Goal: Transaction & Acquisition: Obtain resource

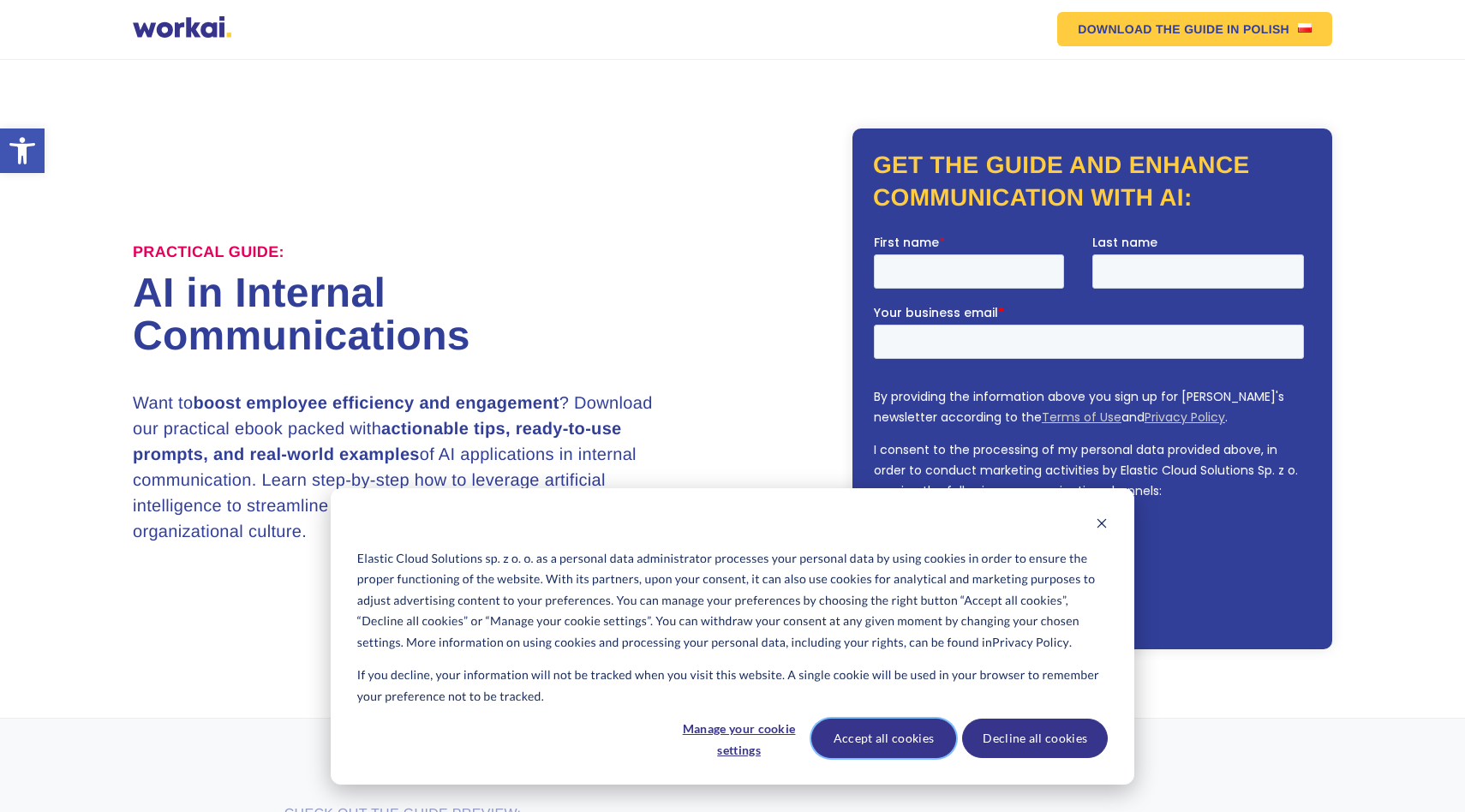
click at [884, 742] on button "Accept all cookies" at bounding box center [884, 738] width 146 height 39
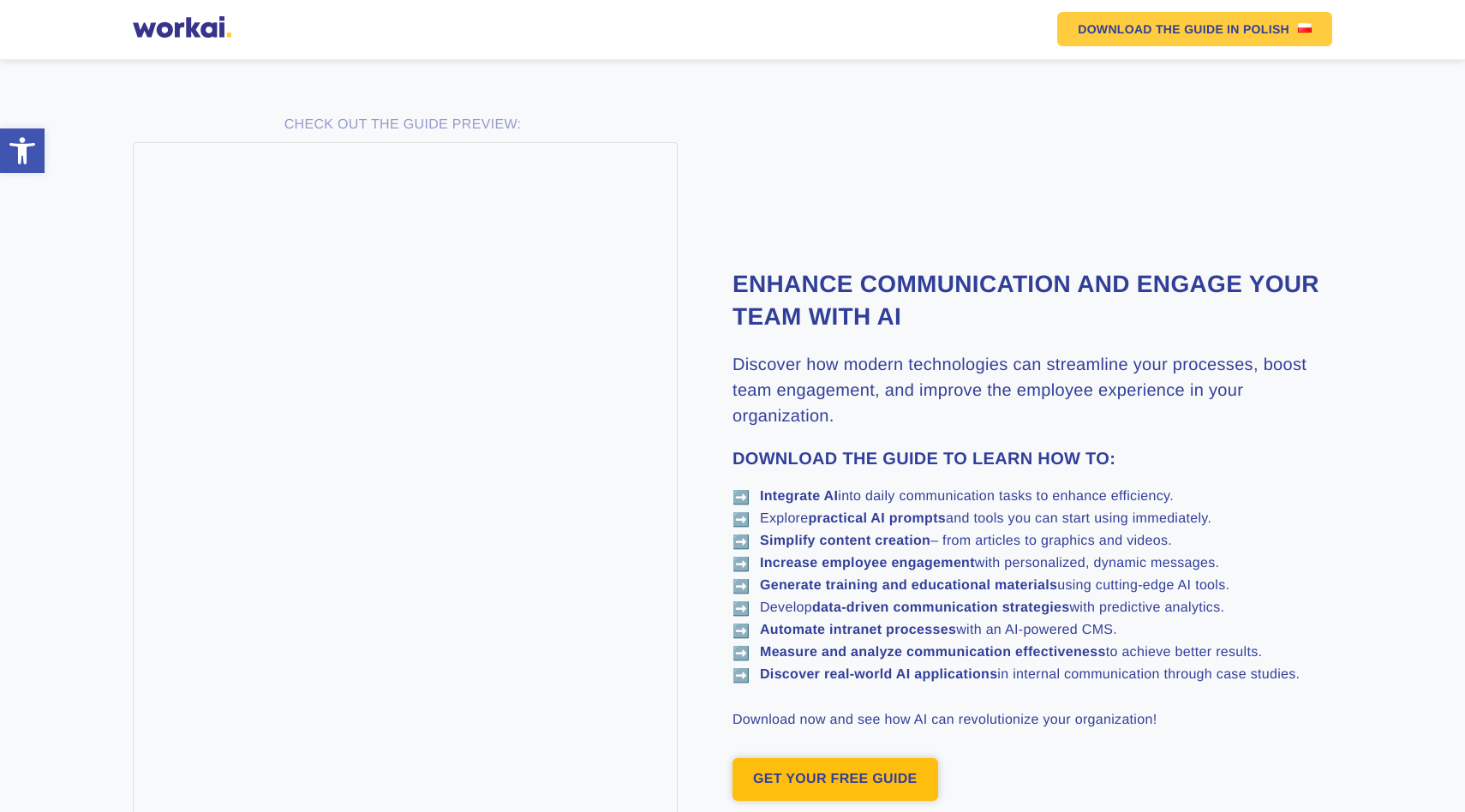
scroll to position [687, 0]
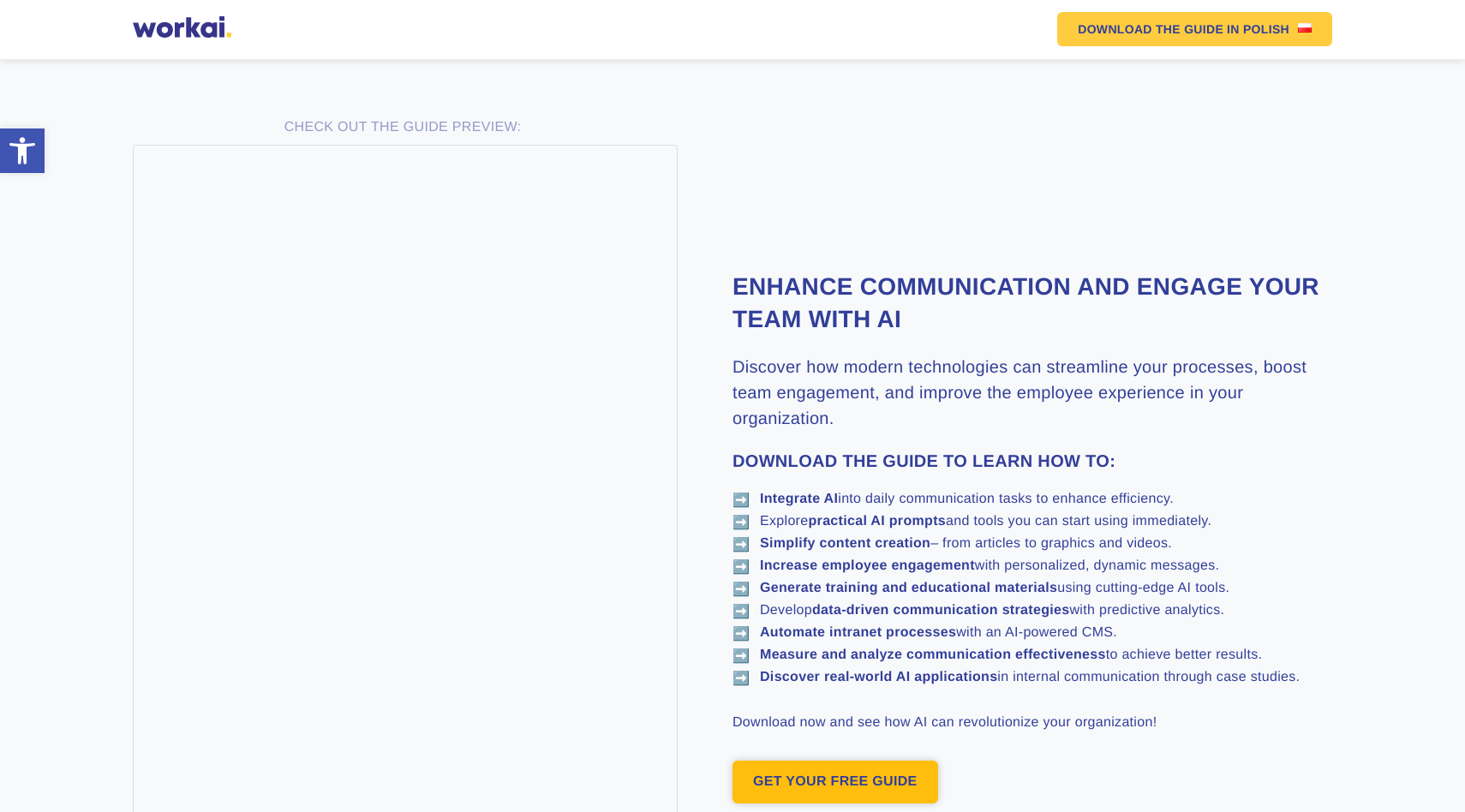
click at [847, 792] on link "GET YOUR FREE GUIDE" at bounding box center [835, 781] width 206 height 42
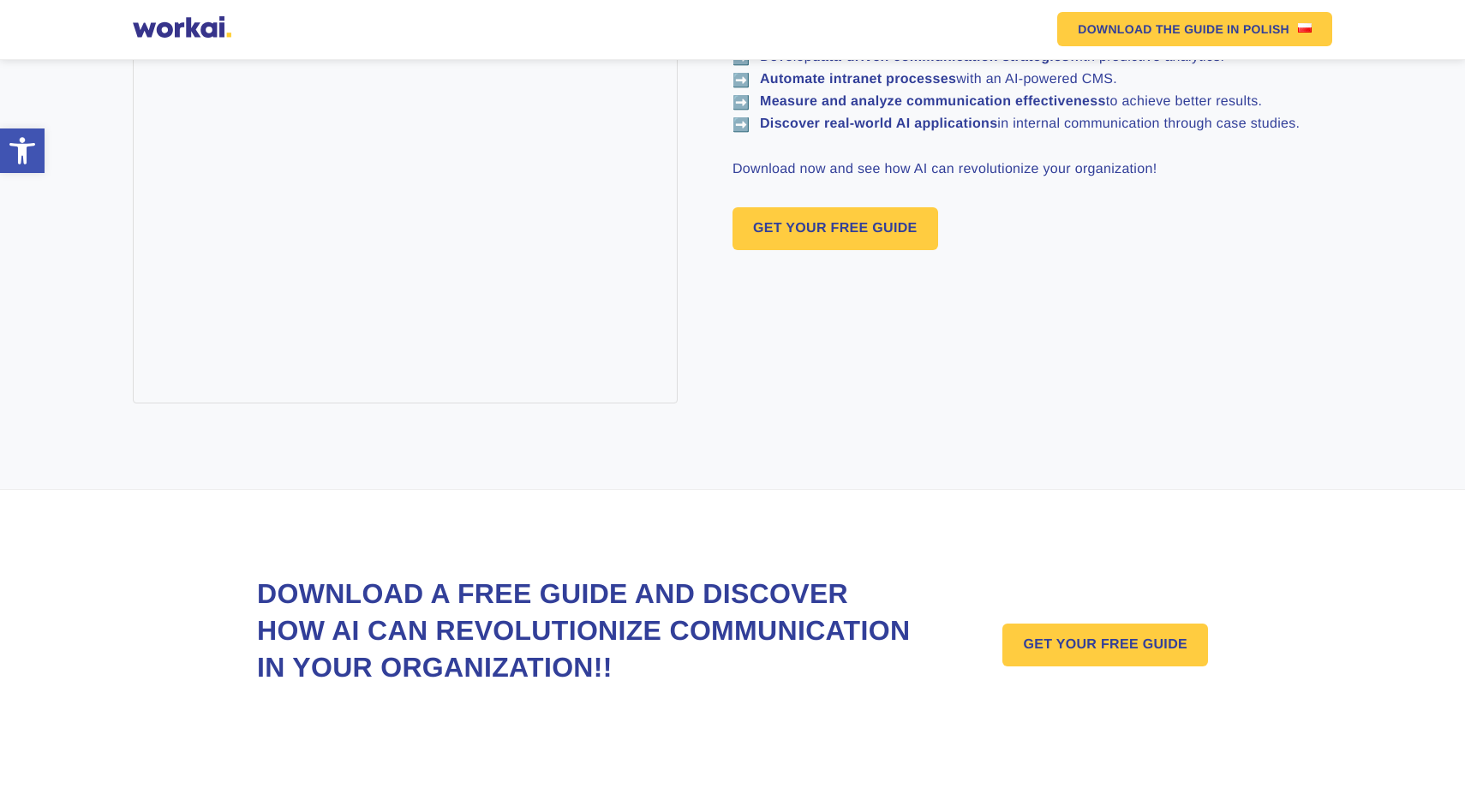
scroll to position [1241, 0]
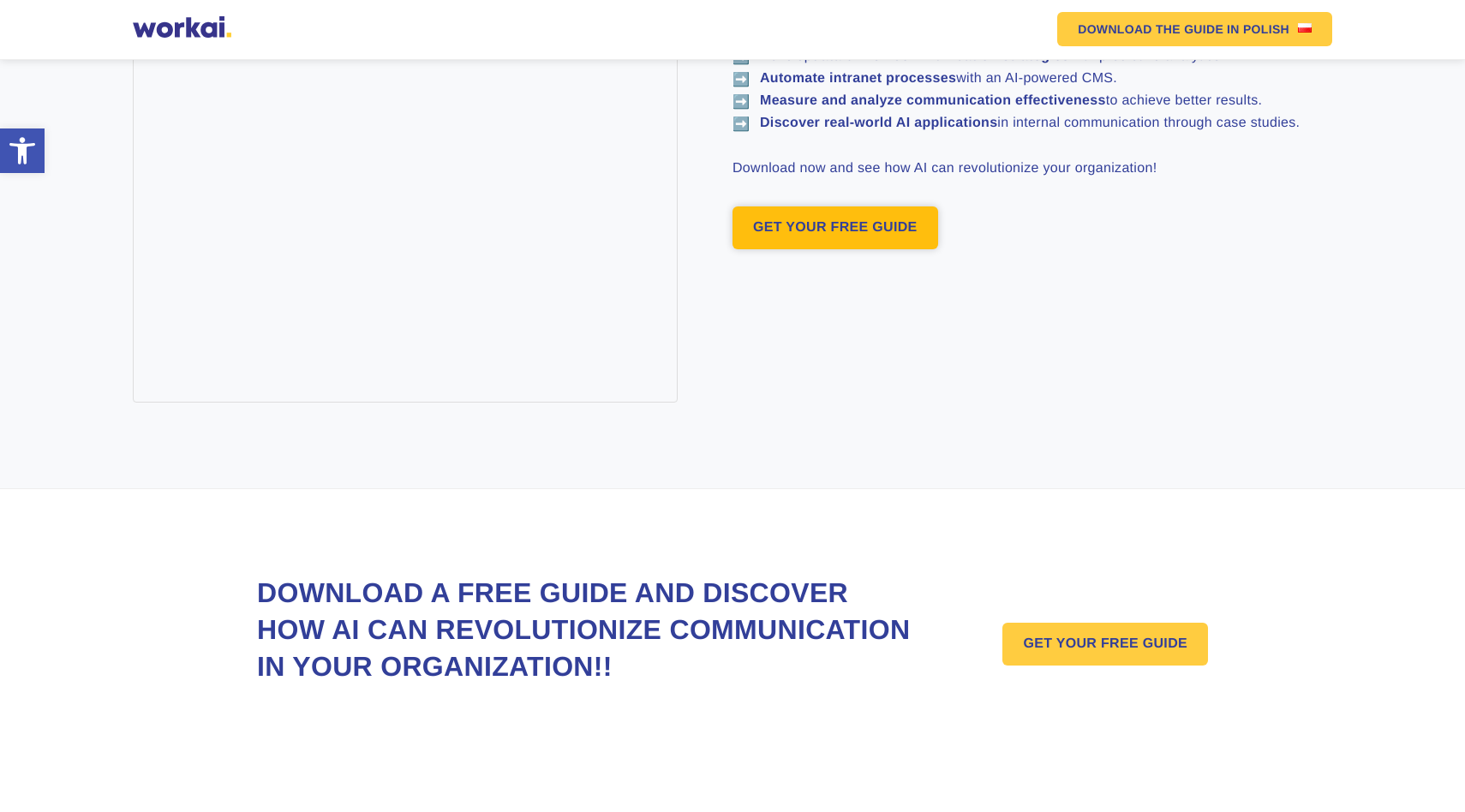
click at [827, 244] on link "GET YOUR FREE GUIDE" at bounding box center [835, 227] width 206 height 42
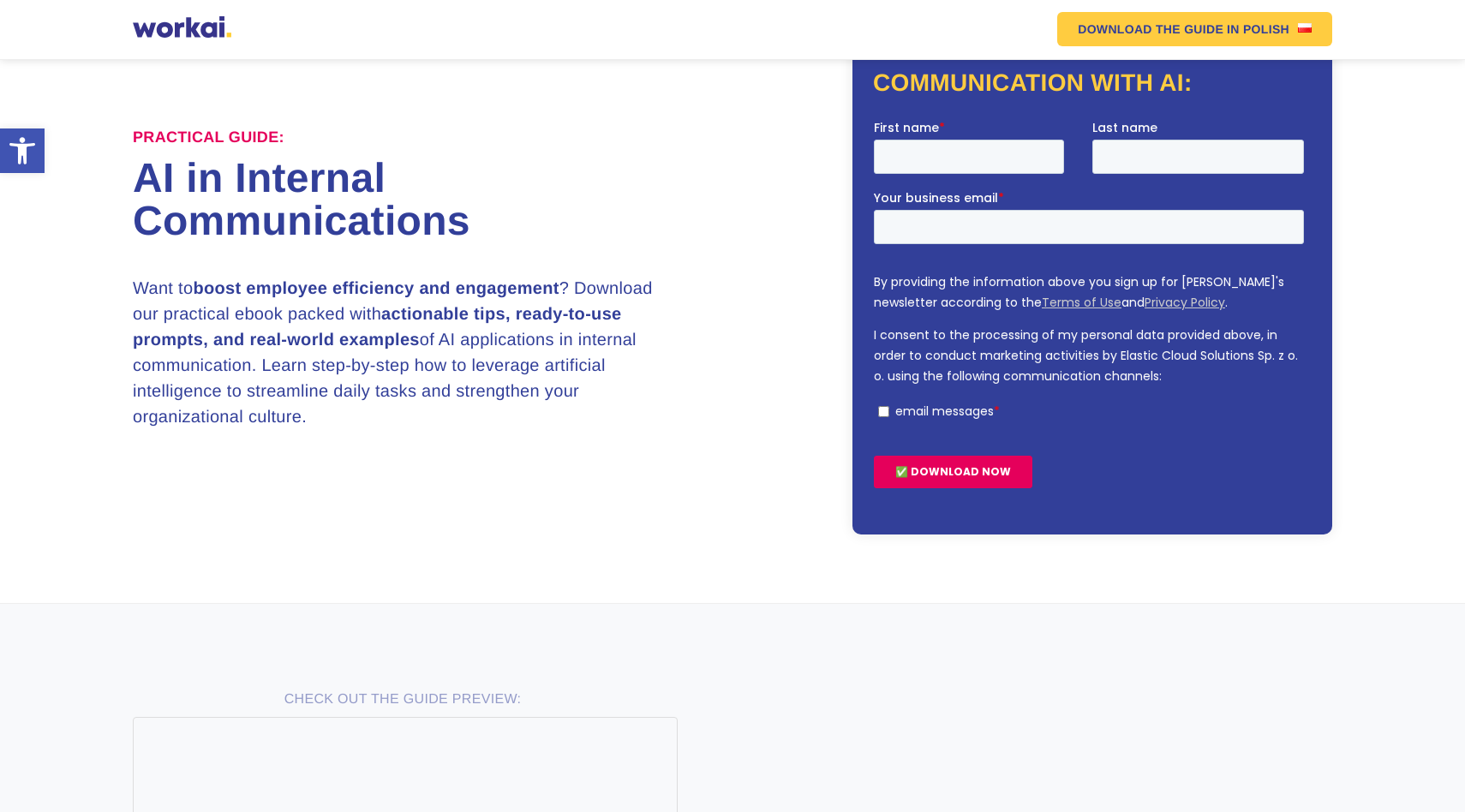
scroll to position [114, 0]
click at [942, 150] on input "First name *" at bounding box center [968, 157] width 190 height 34
type input "OLUWASHOGO"
type input "[PERSON_NAME]"
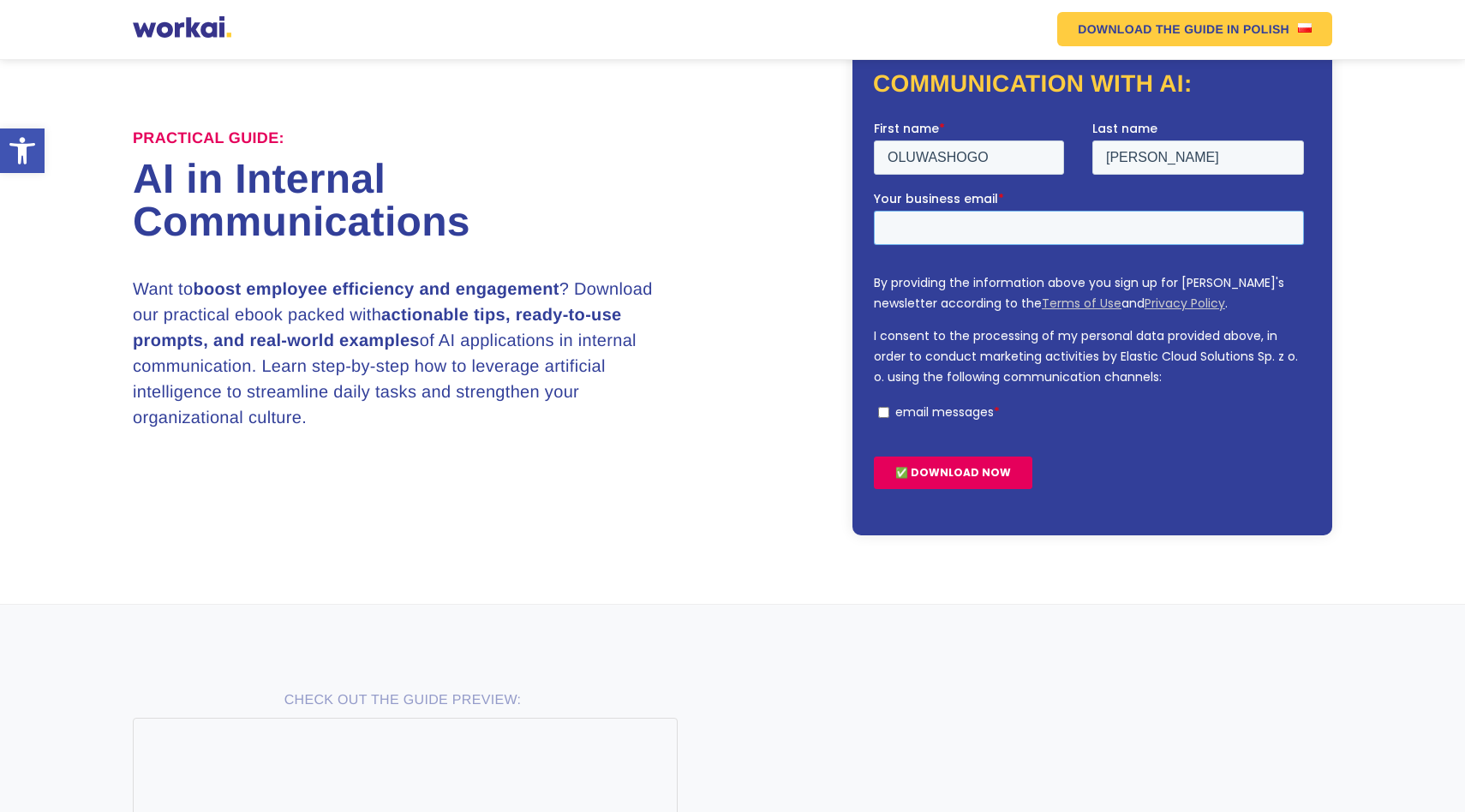
type input "[EMAIL_ADDRESS][DOMAIN_NAME]"
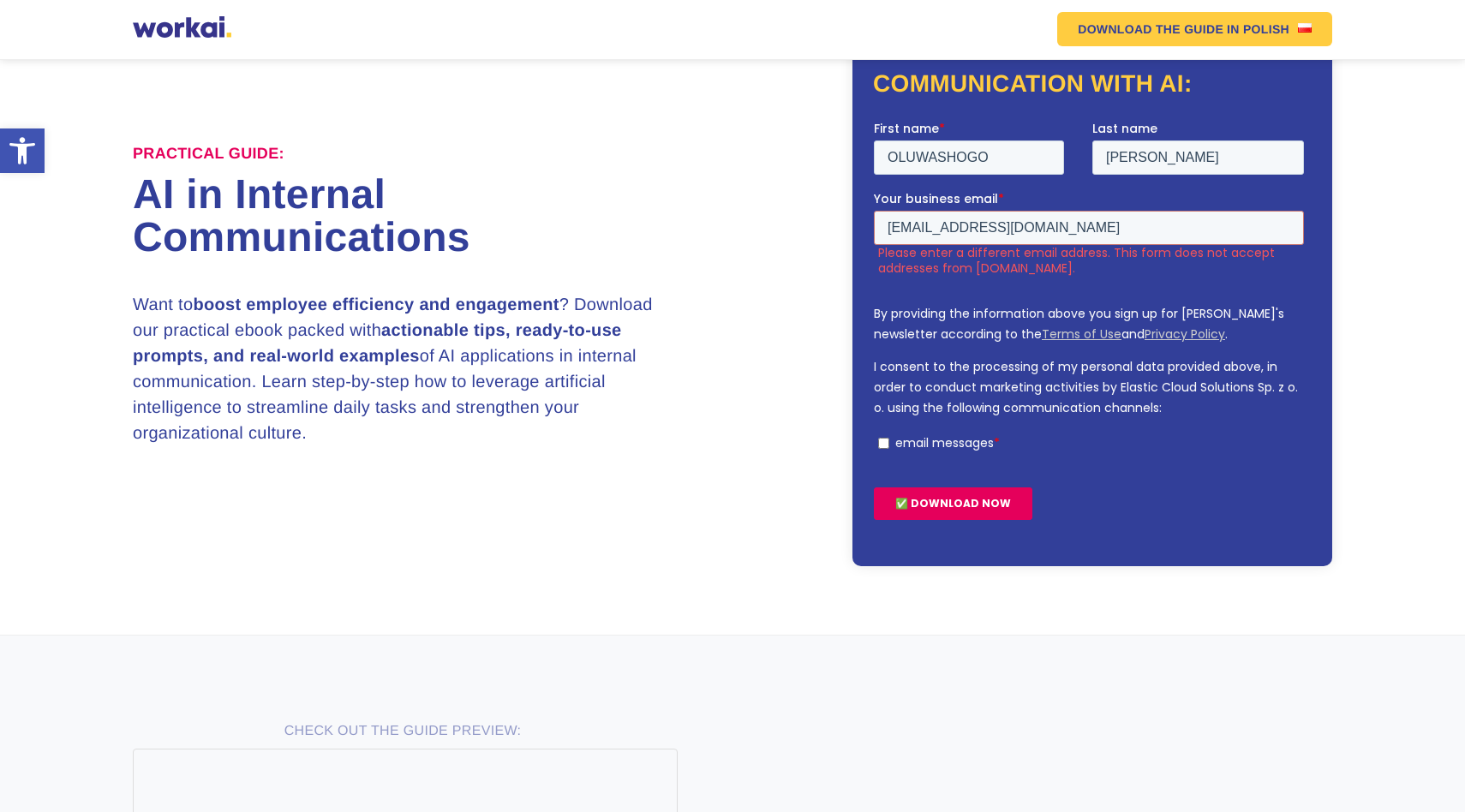
click at [887, 446] on input "email messages *" at bounding box center [883, 441] width 11 height 11
checkbox input "true"
click at [918, 505] on input "✅ DOWNLOAD NOW" at bounding box center [952, 503] width 159 height 33
click at [1087, 231] on input "[EMAIL_ADDRESS][DOMAIN_NAME]" at bounding box center [1088, 227] width 430 height 34
drag, startPoint x: 1101, startPoint y: 231, endPoint x: 888, endPoint y: 237, distance: 213.1
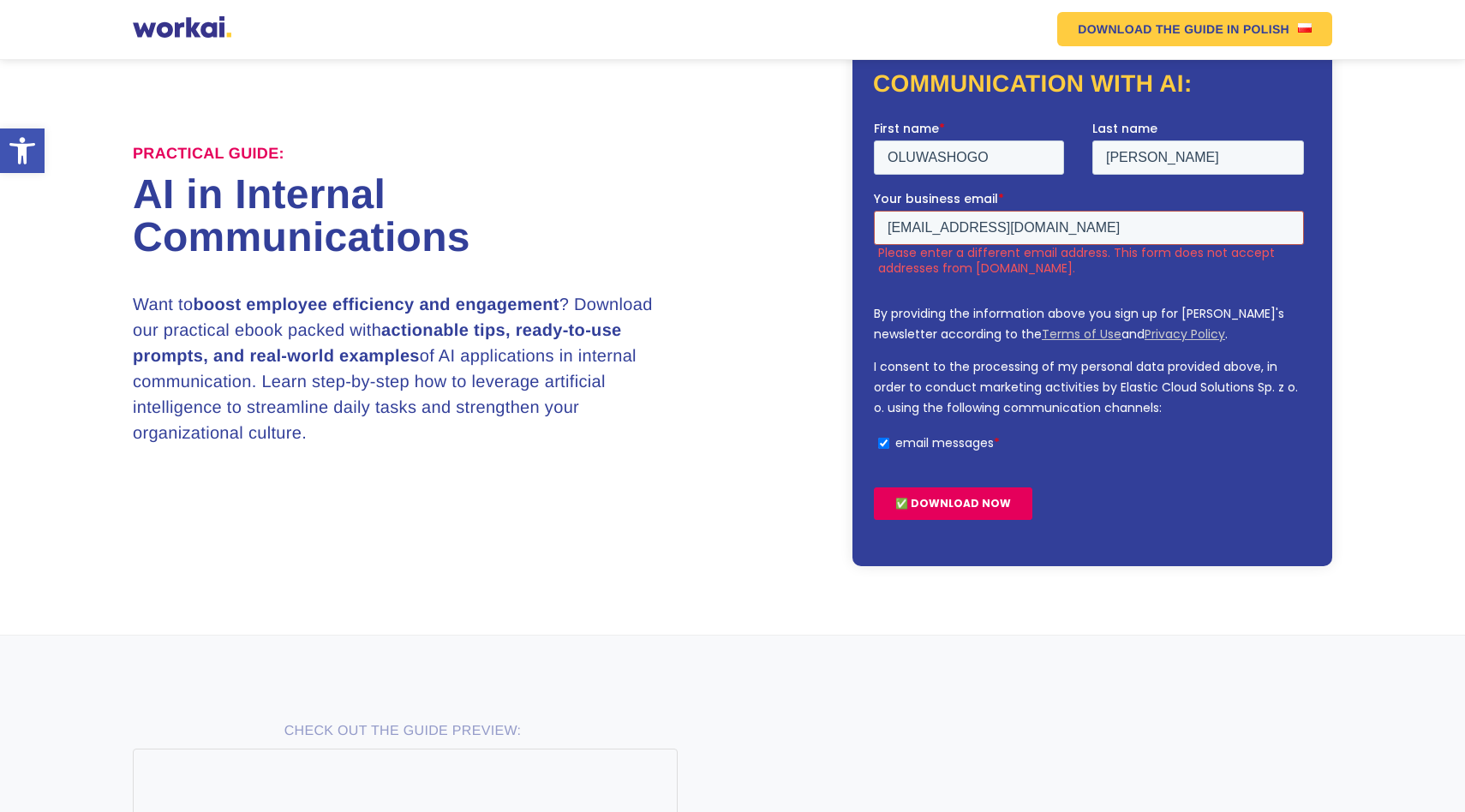
click at [888, 237] on input "[EMAIL_ADDRESS][DOMAIN_NAME]" at bounding box center [1088, 227] width 430 height 34
click at [912, 233] on input "[EMAIL_ADDRESS][DOMAIN_NAME]" at bounding box center [1088, 227] width 430 height 34
click at [942, 230] on input "[EMAIL_ADDRESS][DOMAIN_NAME]" at bounding box center [1088, 227] width 430 height 34
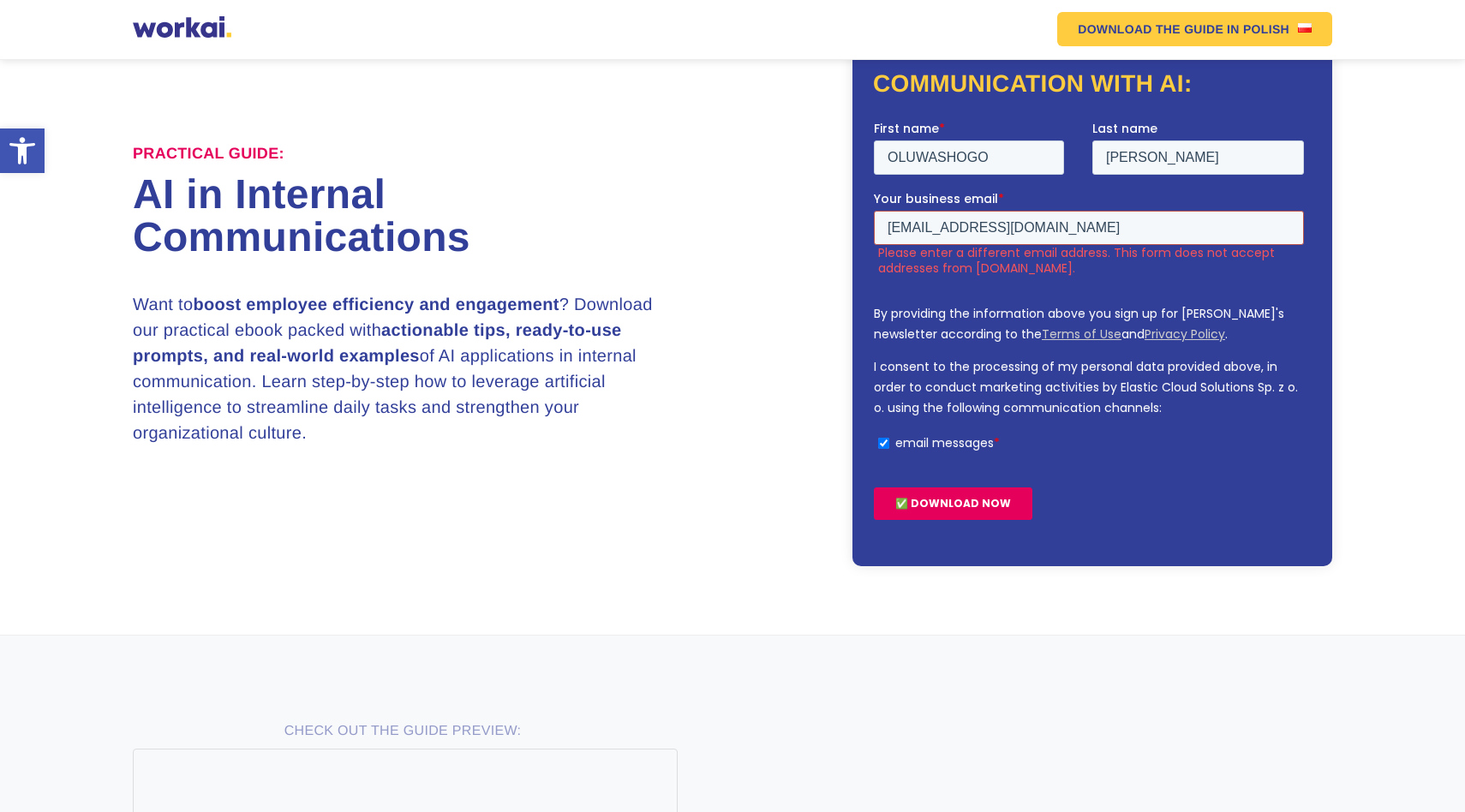
click at [942, 230] on input "[EMAIL_ADDRESS][DOMAIN_NAME]" at bounding box center [1088, 227] width 430 height 34
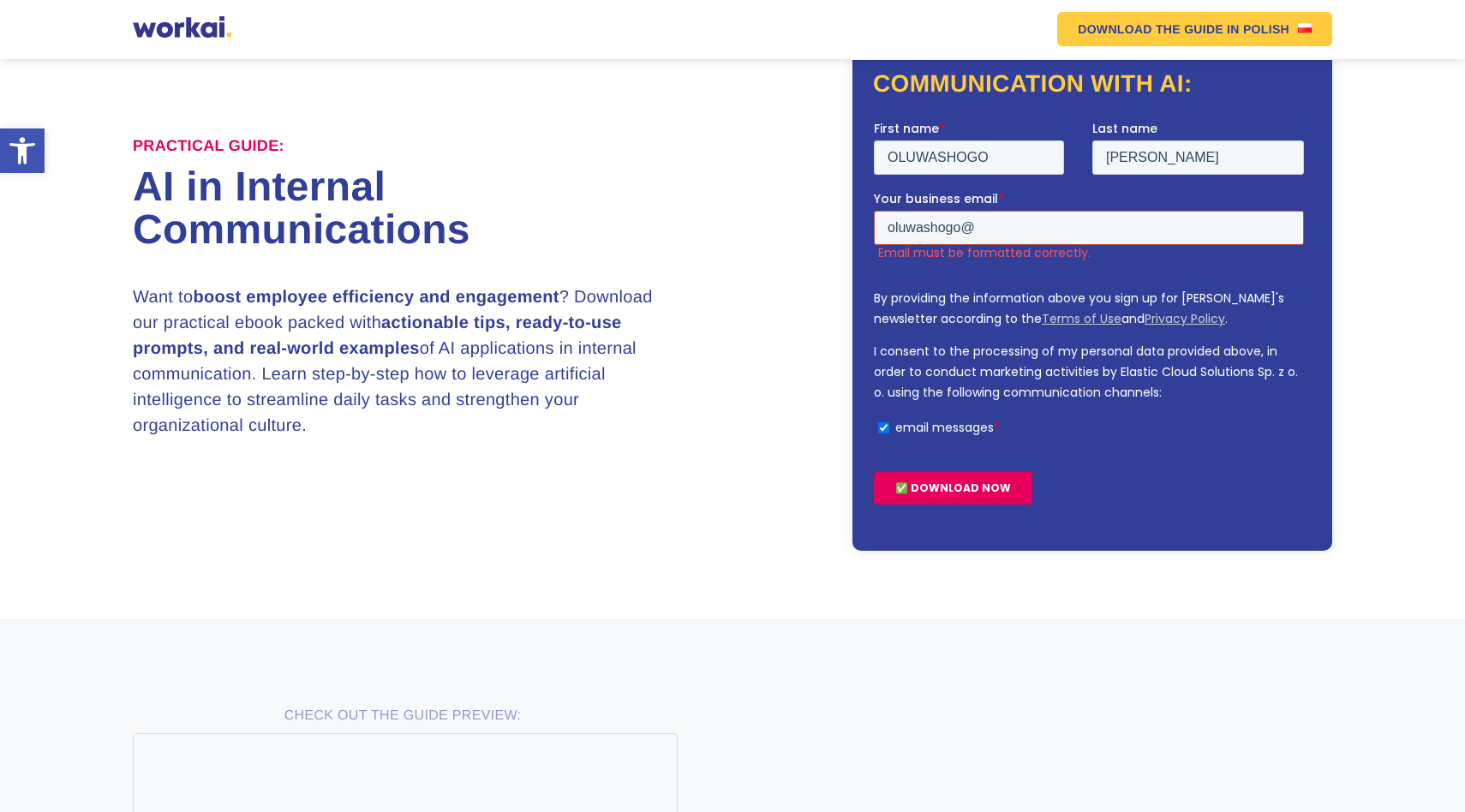
type input "[EMAIL_ADDRESS][DOMAIN_NAME]"
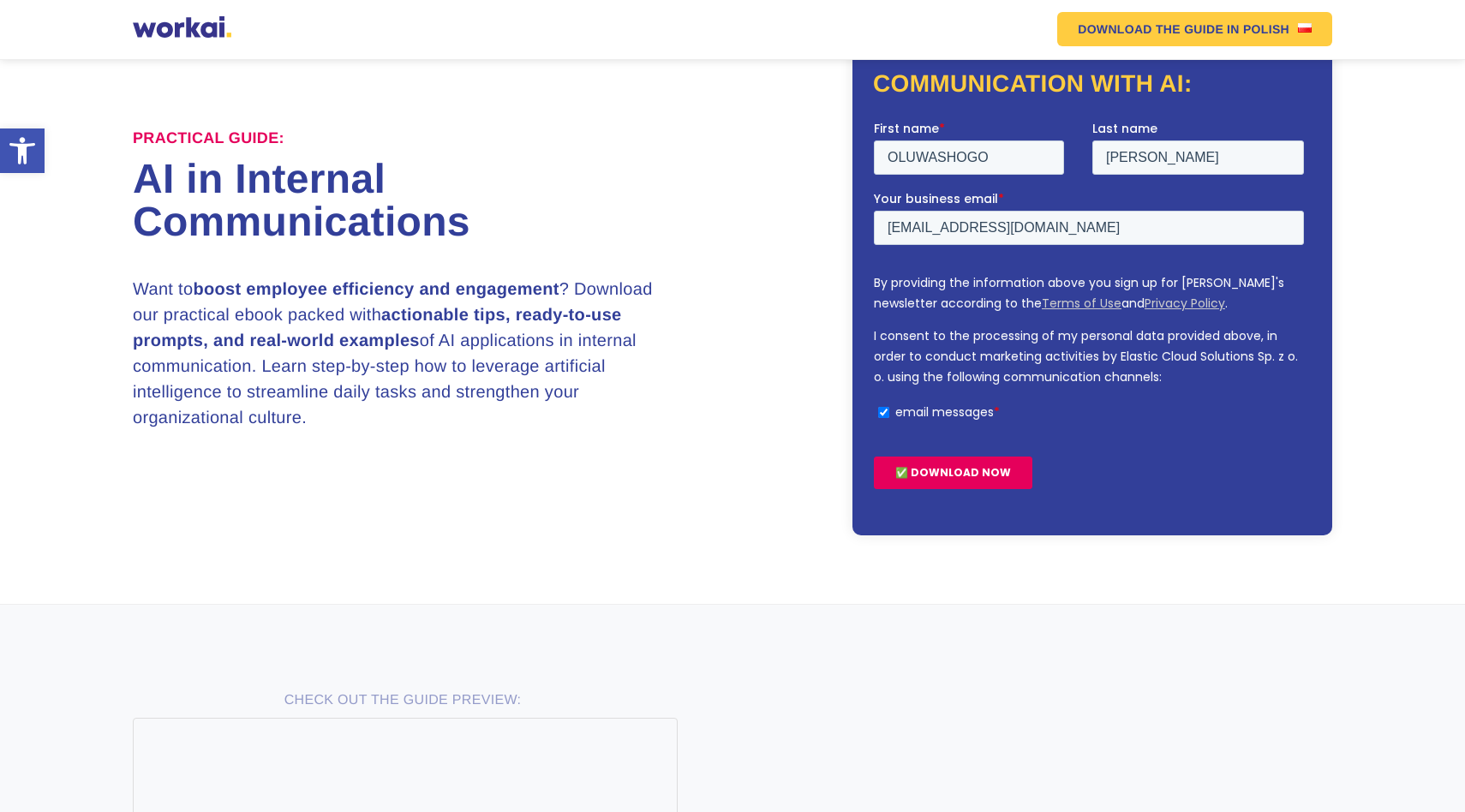
click at [965, 469] on input "✅ DOWNLOAD NOW" at bounding box center [952, 471] width 159 height 33
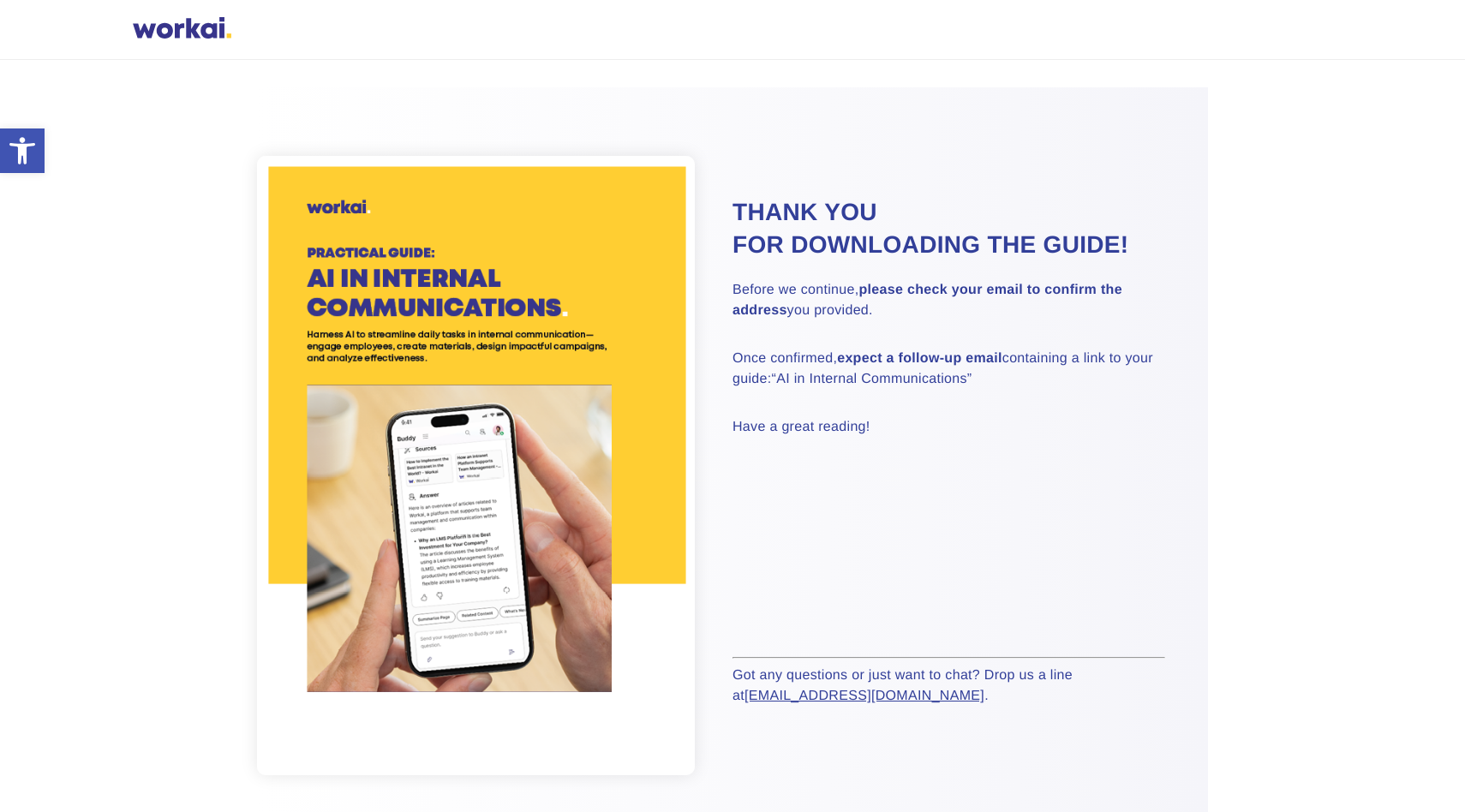
drag, startPoint x: 964, startPoint y: 473, endPoint x: 981, endPoint y: 417, distance: 58.5
click at [981, 443] on div "Thank you for downloading the guide! Before we continue, please check your emai…" at bounding box center [970, 465] width 475 height 538
